Goal: Information Seeking & Learning: Learn about a topic

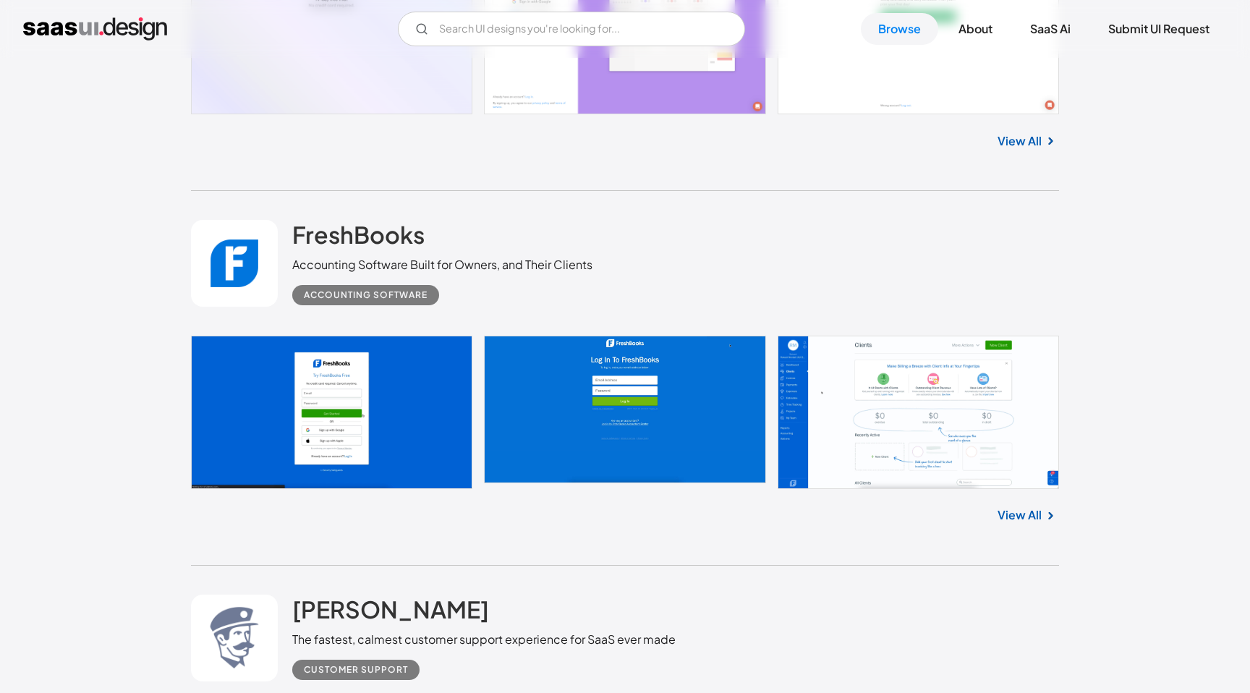
scroll to position [16475, 0]
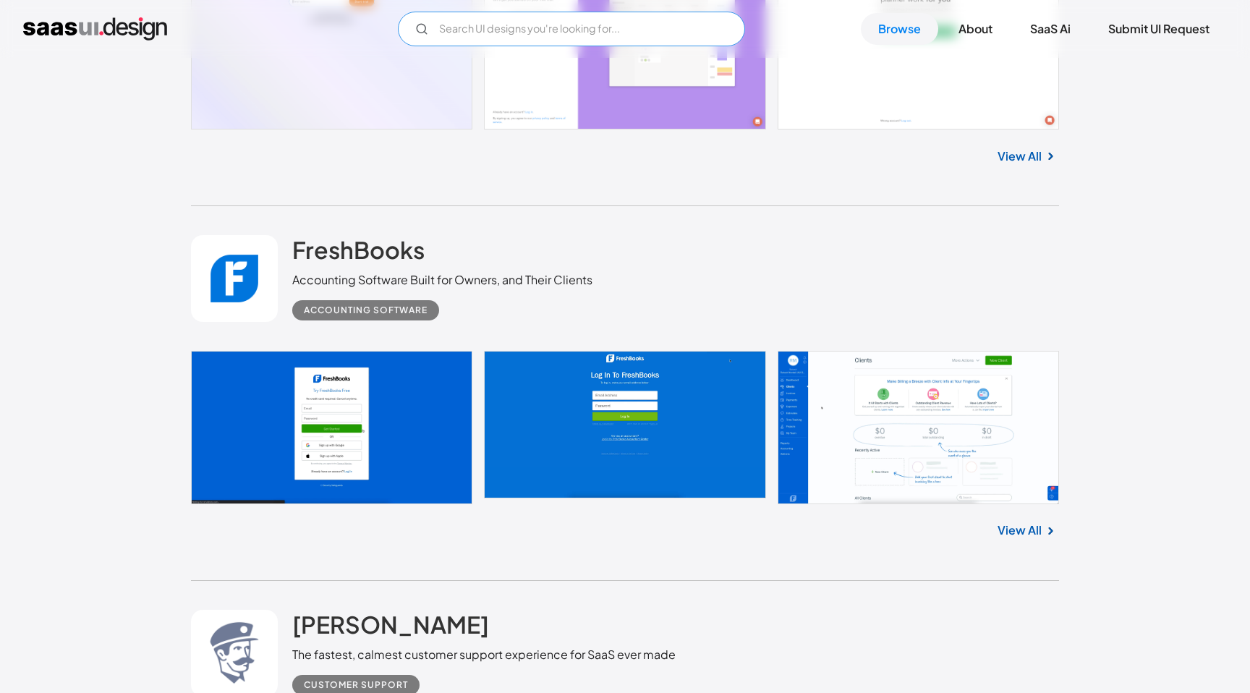
click at [520, 33] on input "Email Form" at bounding box center [571, 29] width 347 height 35
click at [476, 27] on input "pdf" at bounding box center [571, 29] width 347 height 35
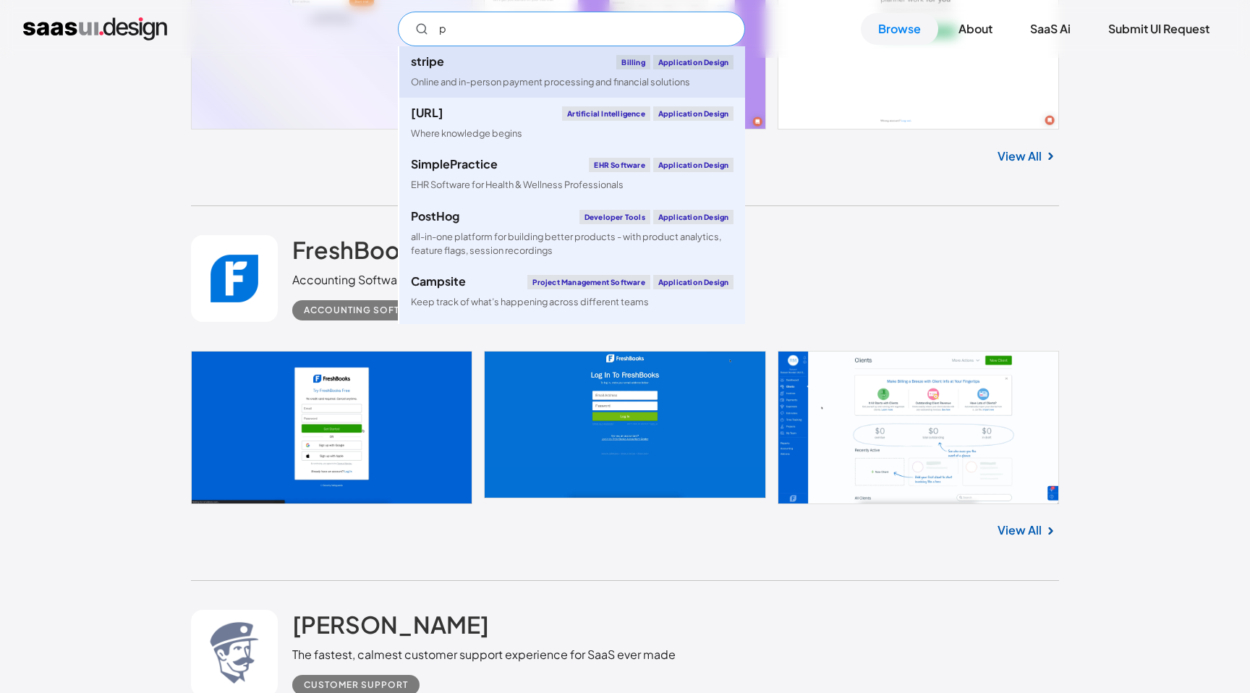
click at [474, 82] on div "Online and in-person payment processing and financial solutions" at bounding box center [550, 82] width 279 height 14
type input "p"
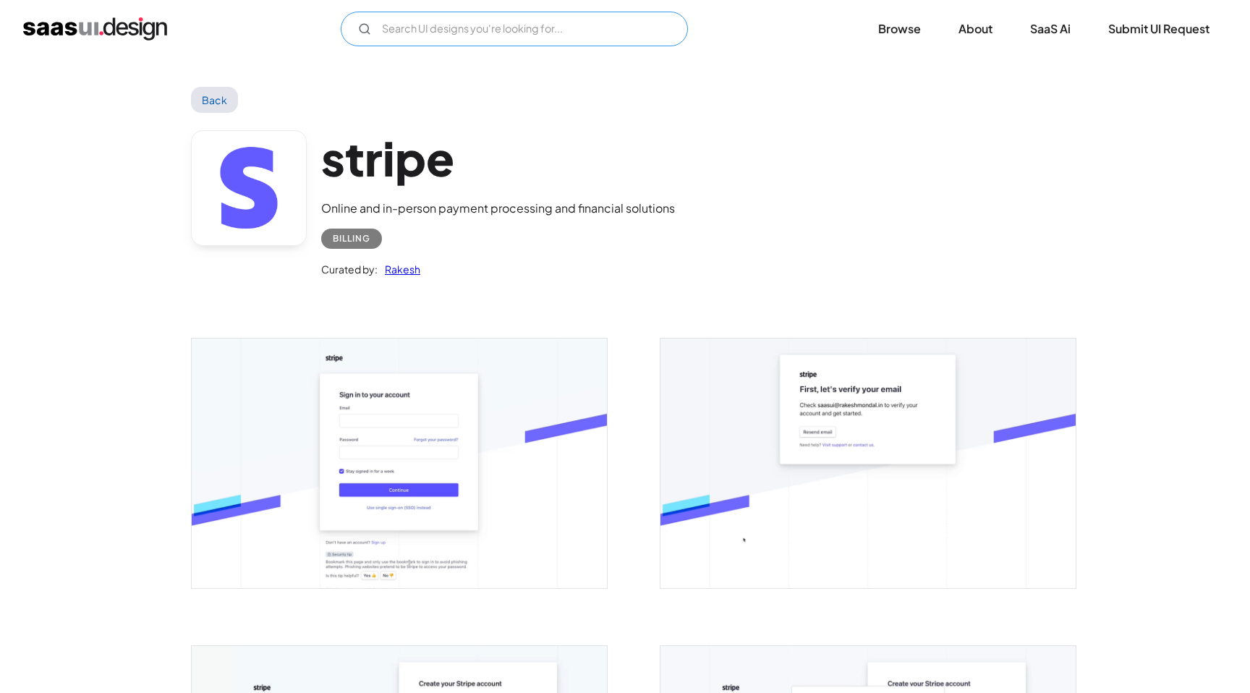
click at [480, 30] on input "Email Form" at bounding box center [514, 29] width 347 height 35
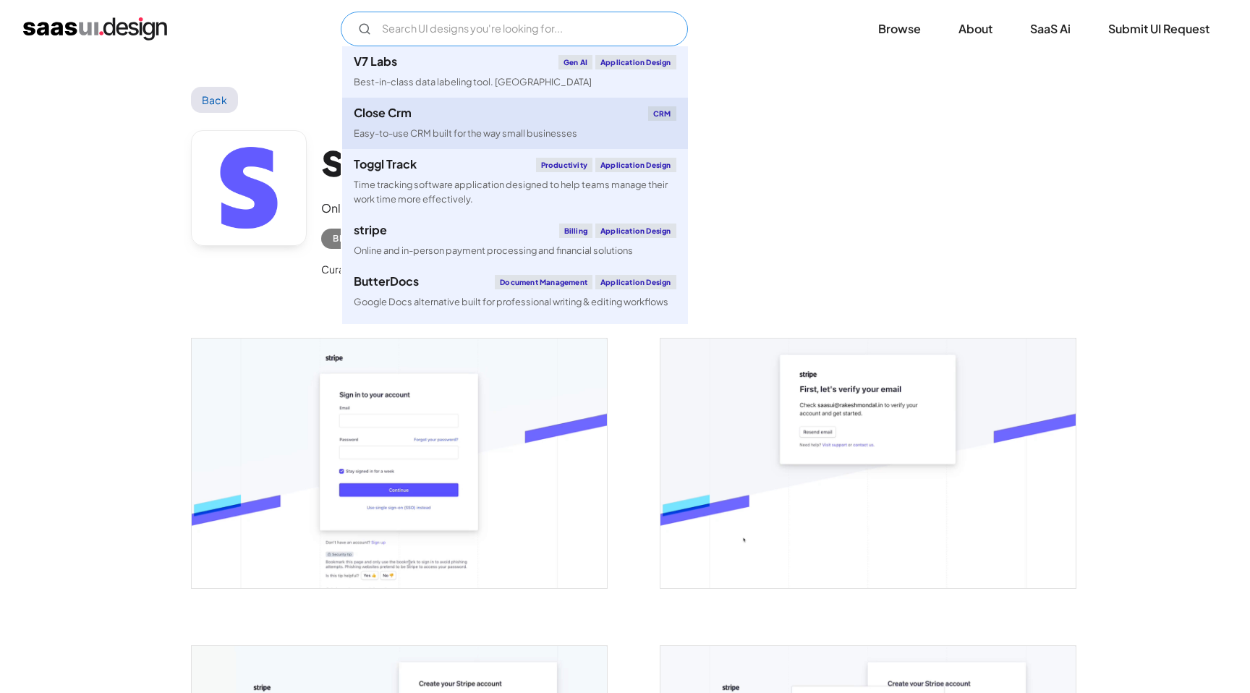
click at [459, 132] on div "Easy-to-use CRM built for the way small businesses" at bounding box center [466, 134] width 224 height 14
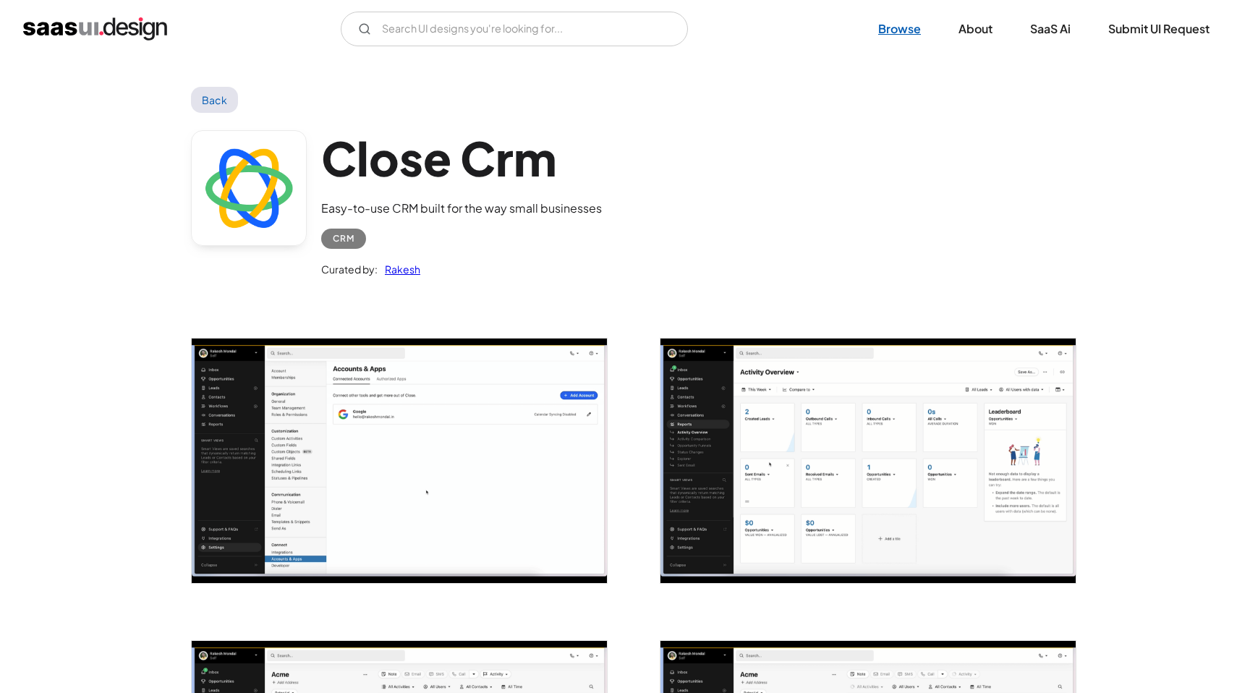
click at [902, 25] on link "Browse" at bounding box center [899, 29] width 77 height 32
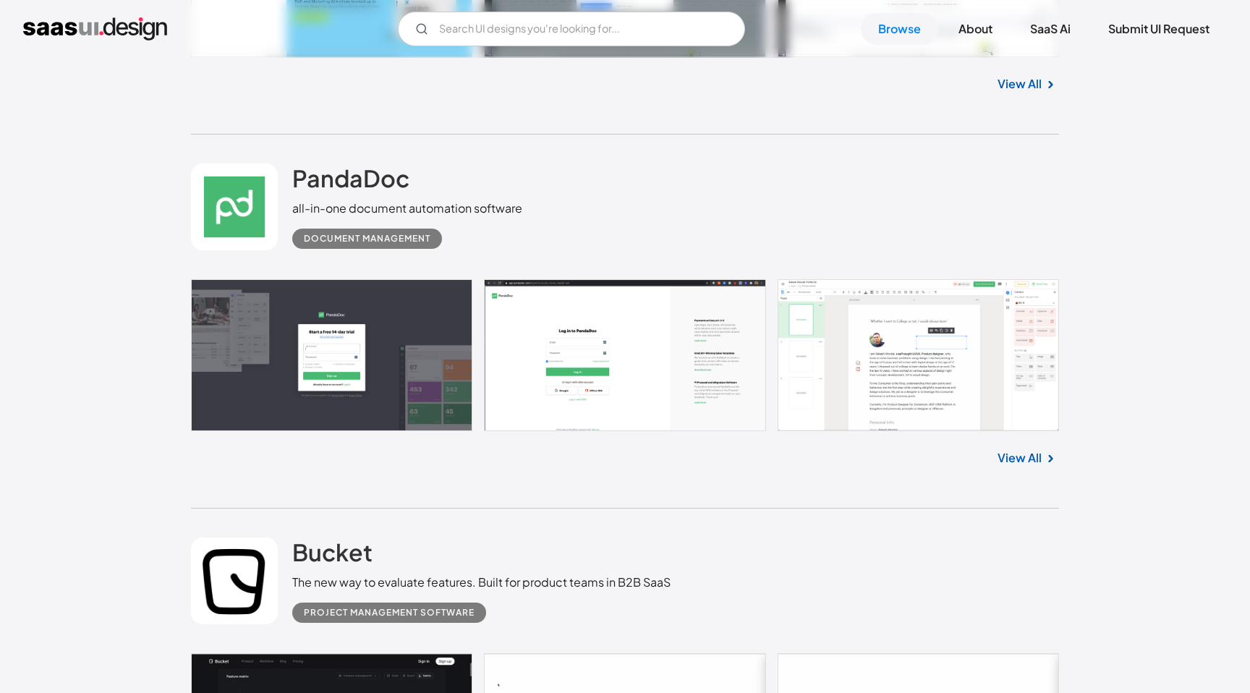
scroll to position [1904, 0]
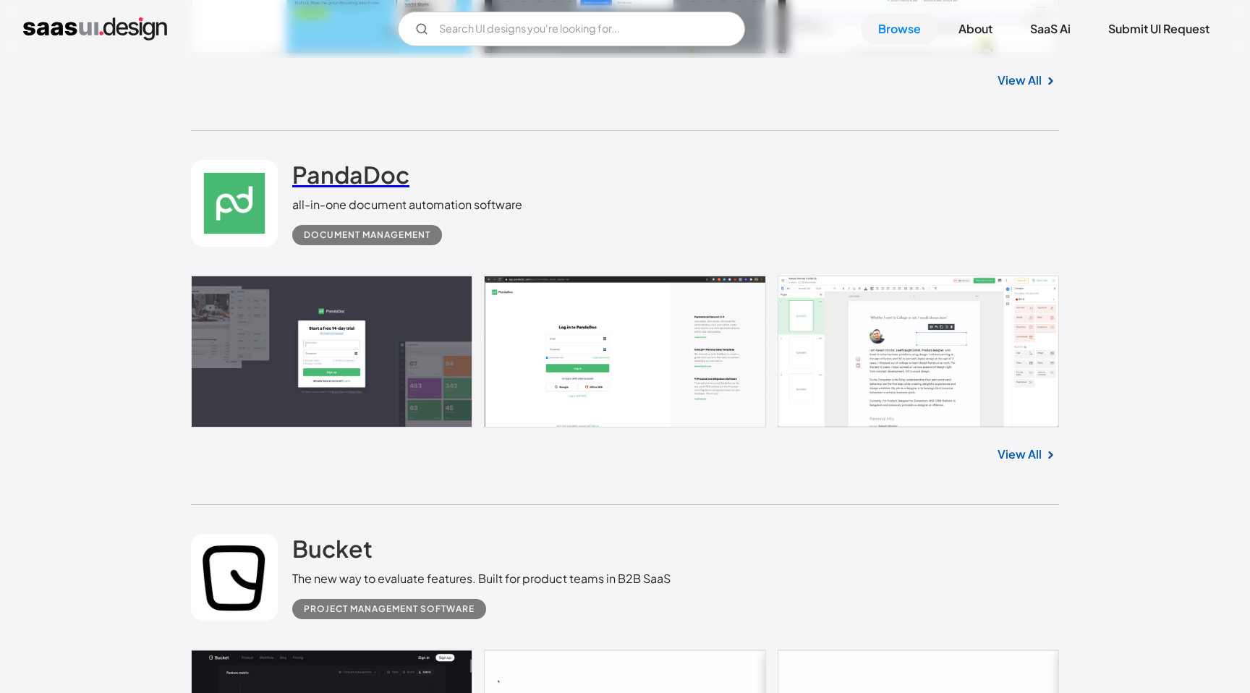
click at [324, 171] on h2 "PandaDoc" at bounding box center [350, 174] width 117 height 29
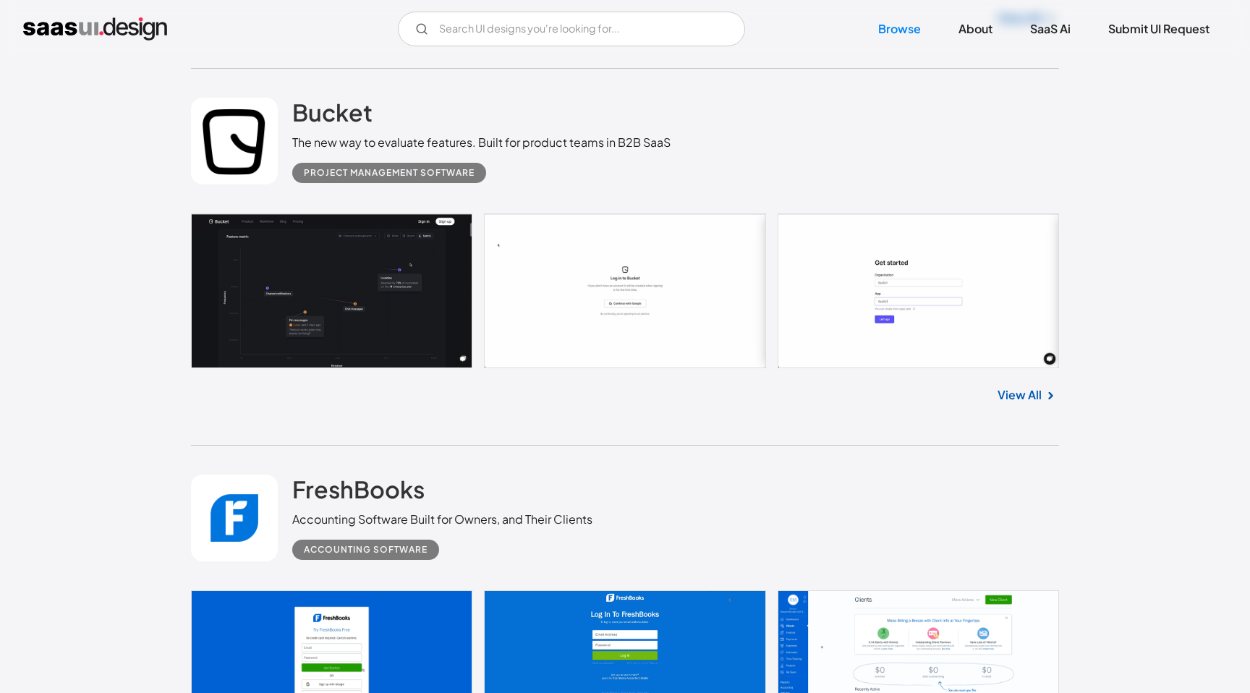
scroll to position [2340, 0]
click at [313, 124] on h2 "Bucket" at bounding box center [332, 112] width 80 height 29
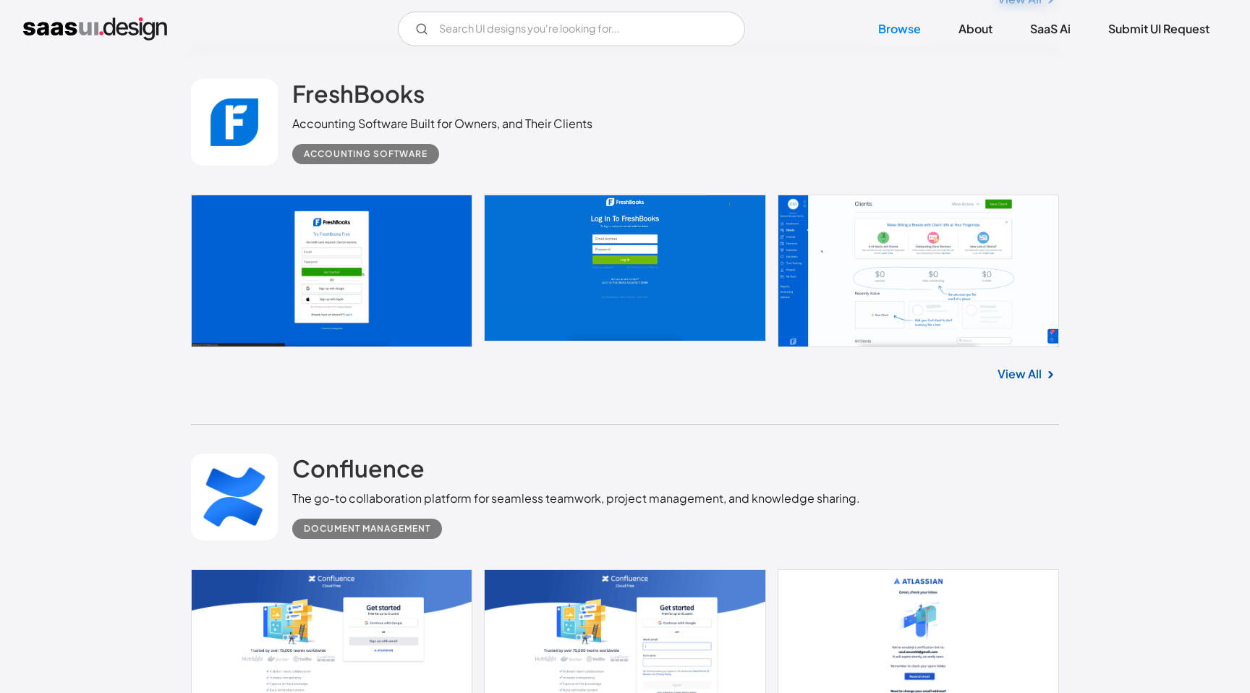
scroll to position [2734, 0]
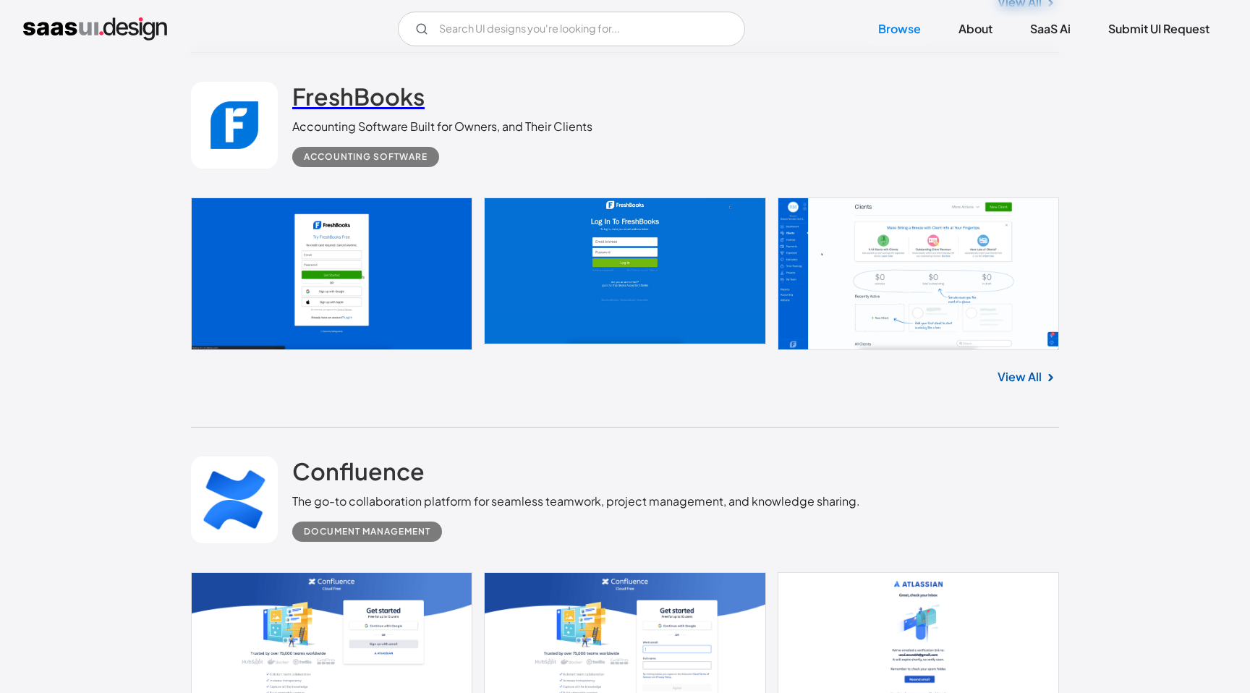
click at [364, 90] on h2 "FreshBooks" at bounding box center [358, 96] width 132 height 29
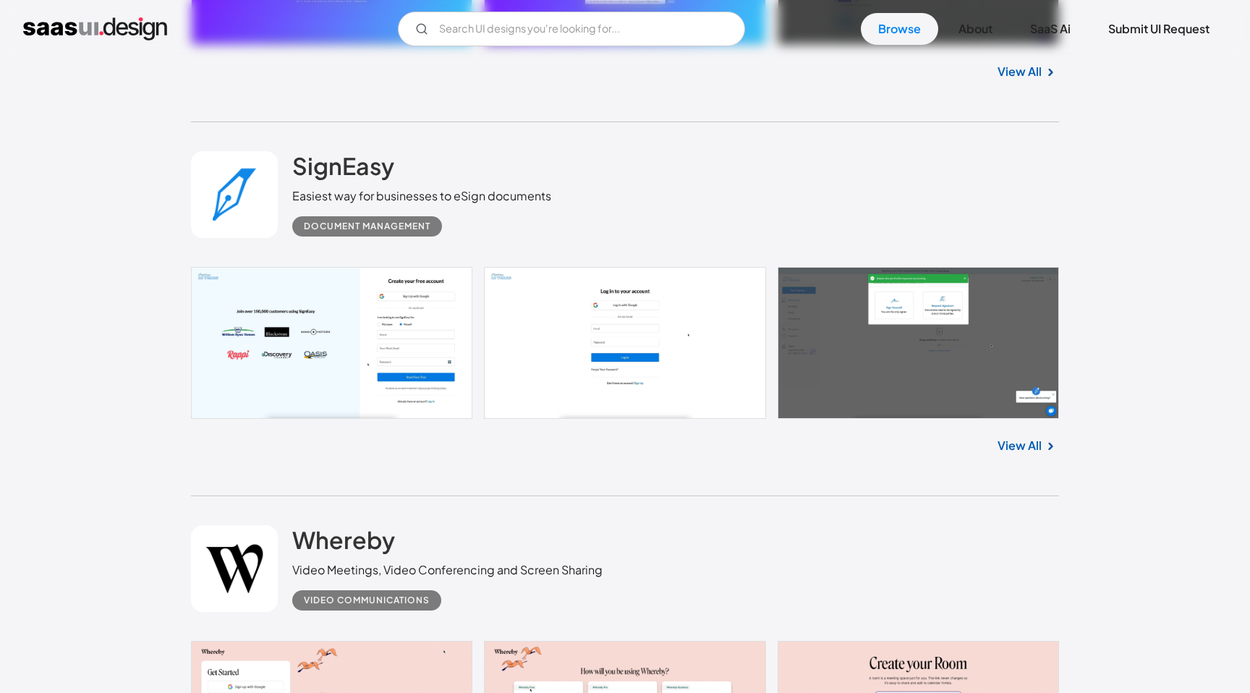
scroll to position [3840, 0]
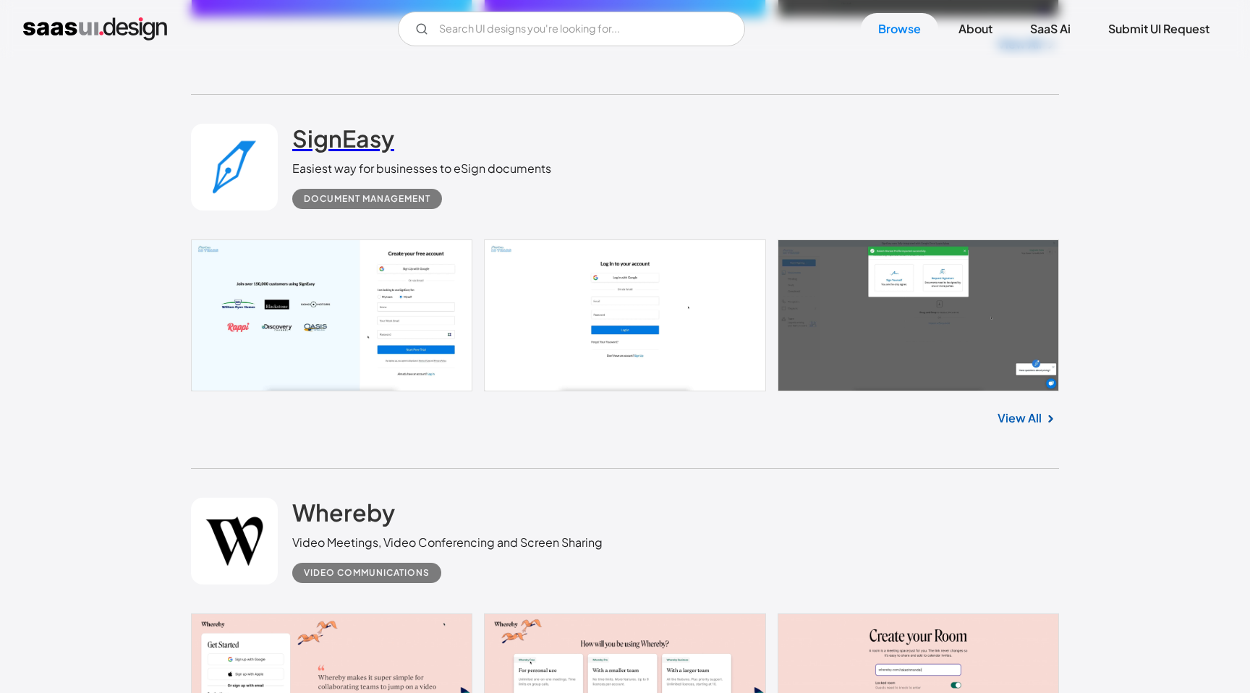
click at [355, 140] on h2 "SignEasy" at bounding box center [343, 138] width 102 height 29
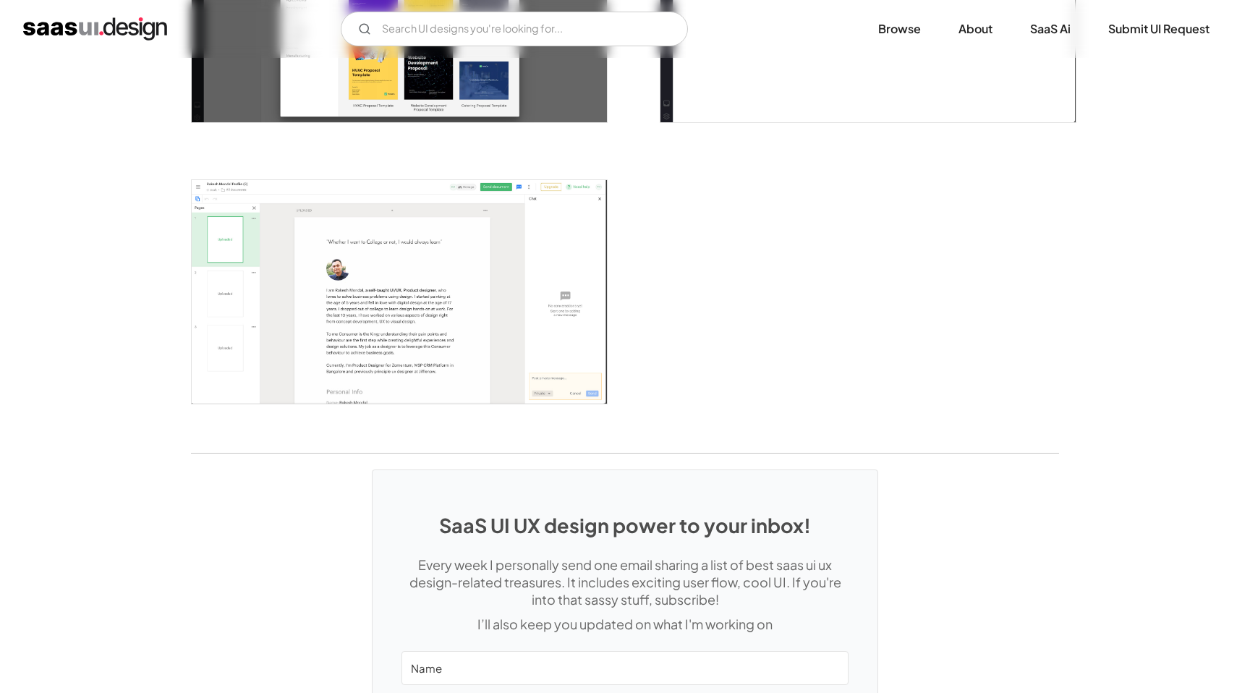
scroll to position [3009, 0]
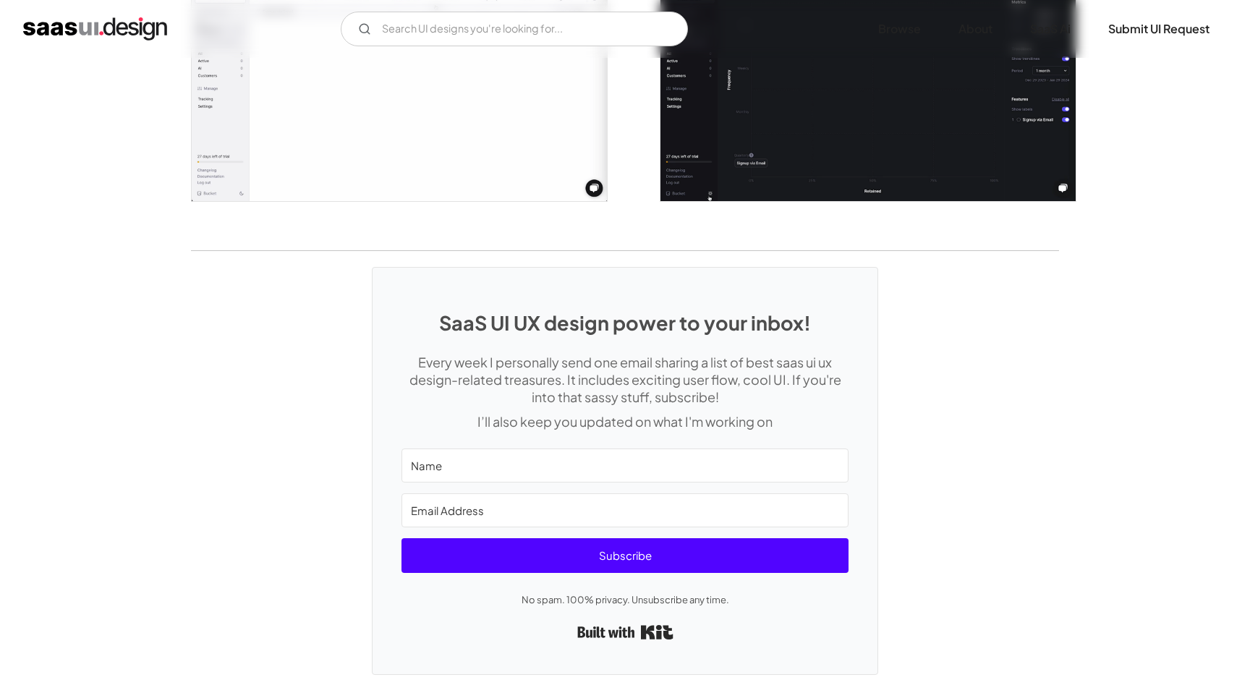
scroll to position [2944, 0]
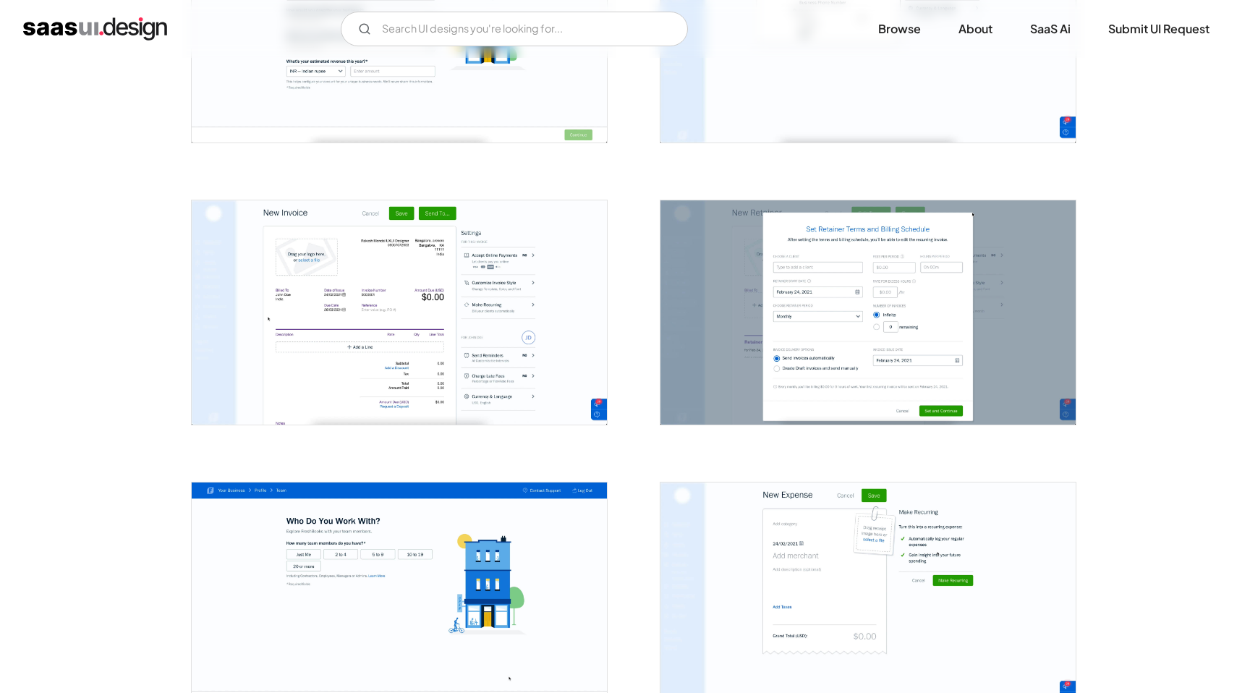
scroll to position [1540, 0]
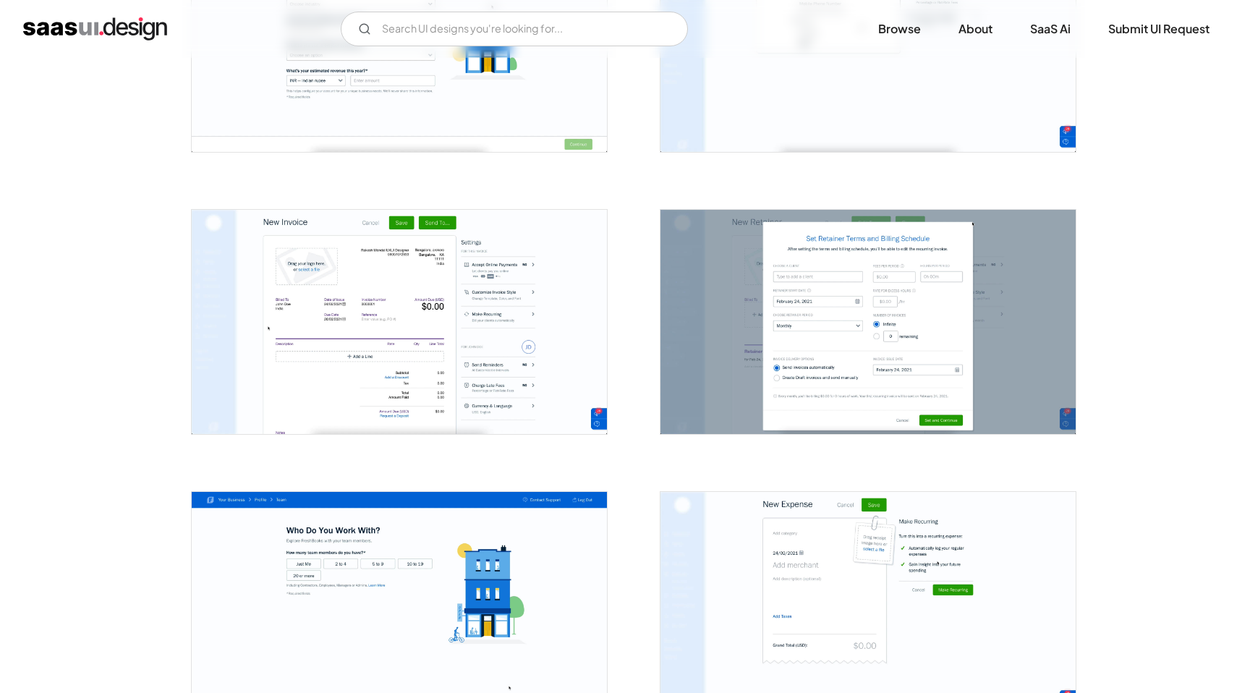
click at [364, 304] on img "open lightbox" at bounding box center [399, 322] width 415 height 224
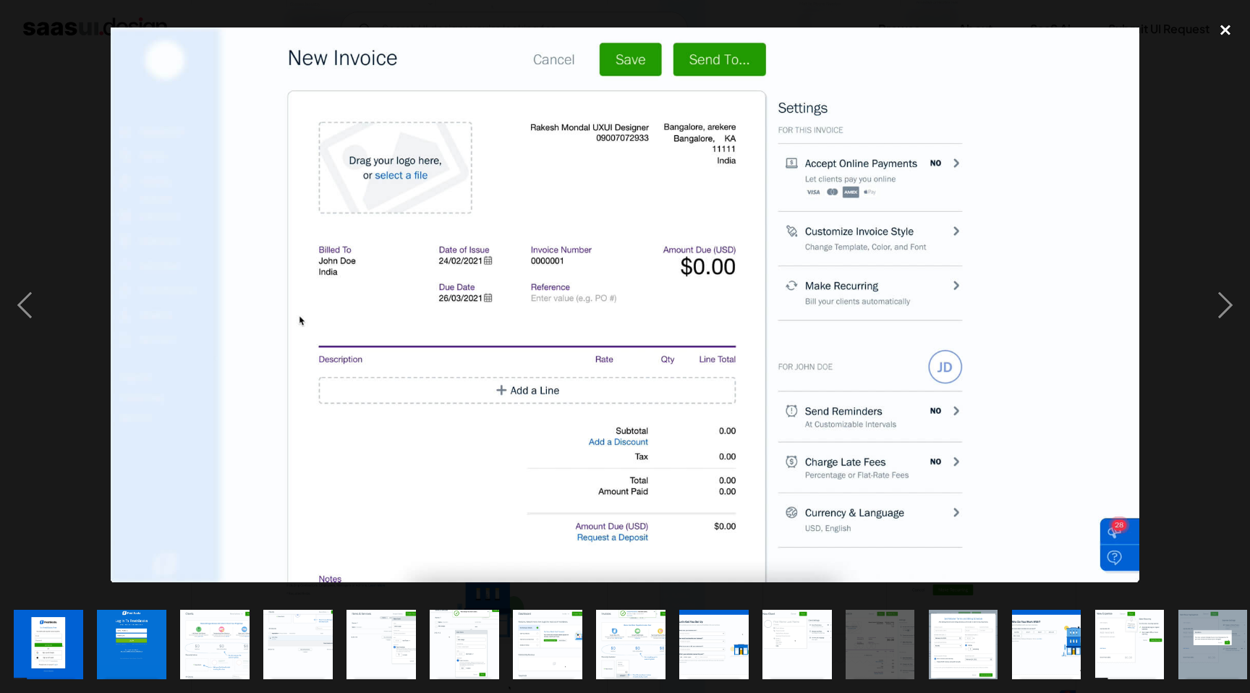
click at [1224, 30] on div "close lightbox" at bounding box center [1225, 30] width 49 height 32
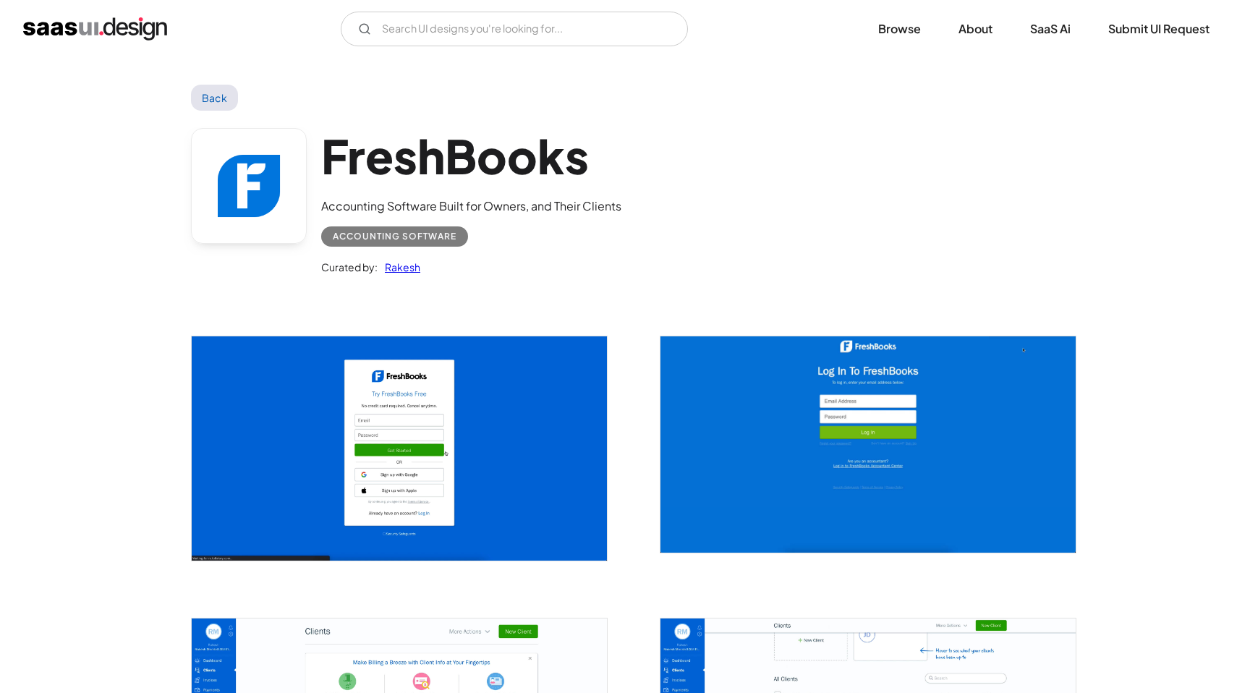
scroll to position [0, 0]
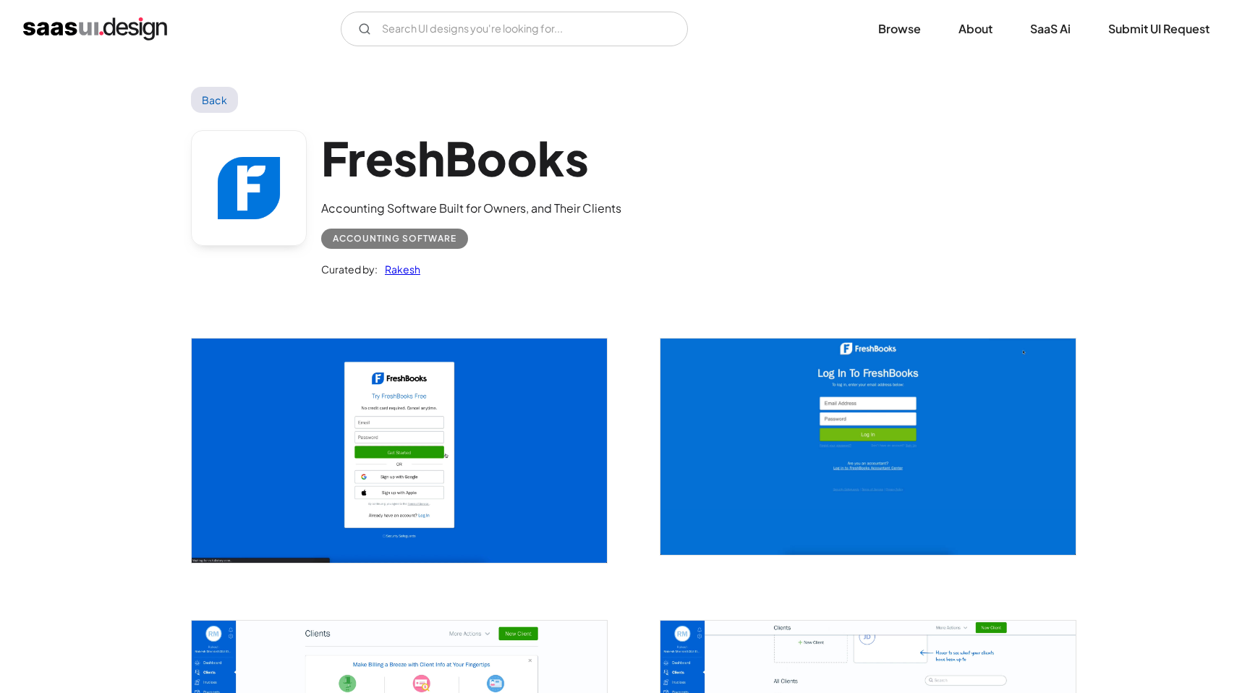
click at [209, 98] on link "Back" at bounding box center [214, 100] width 47 height 26
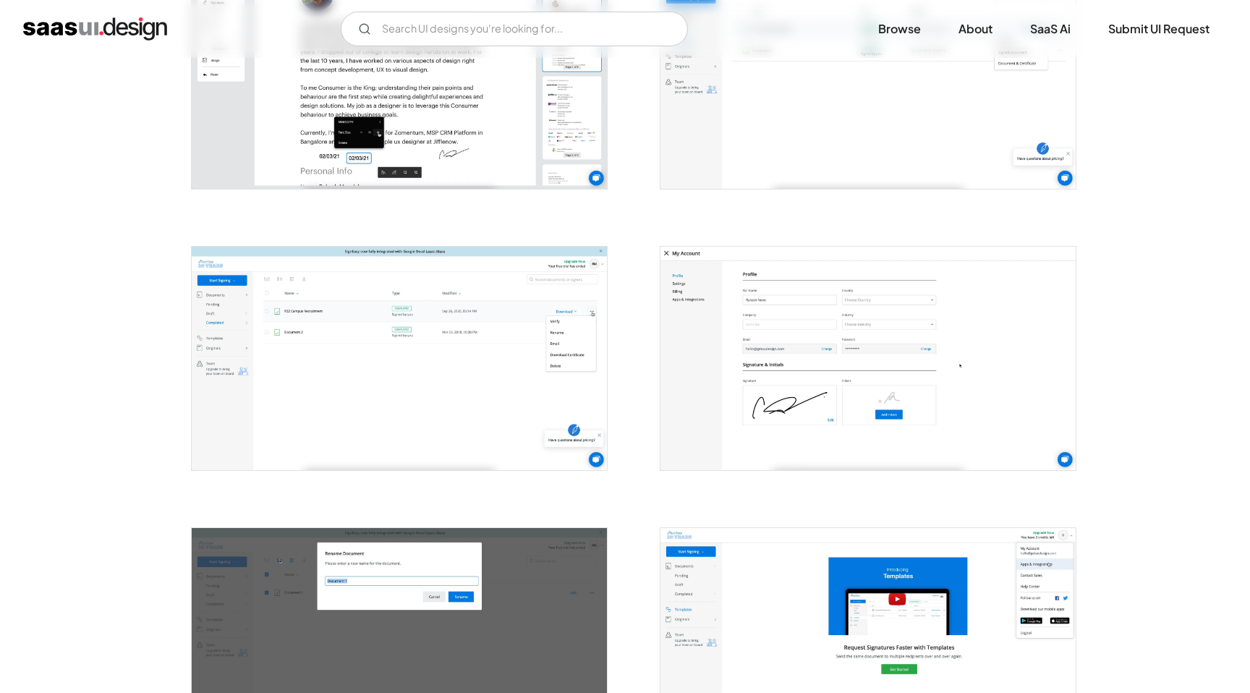
scroll to position [2086, 0]
